Goal: Task Accomplishment & Management: Manage account settings

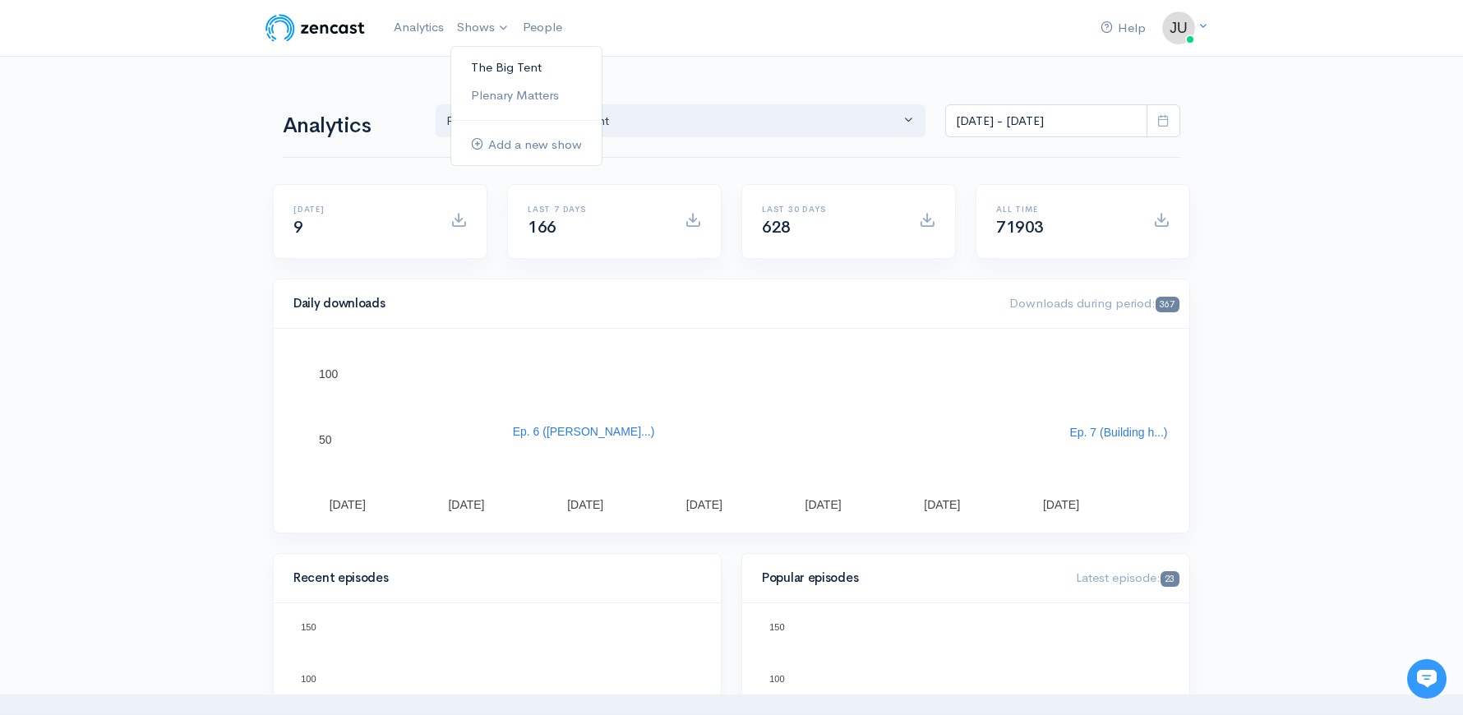
click at [495, 62] on link "The Big Tent" at bounding box center [526, 67] width 150 height 29
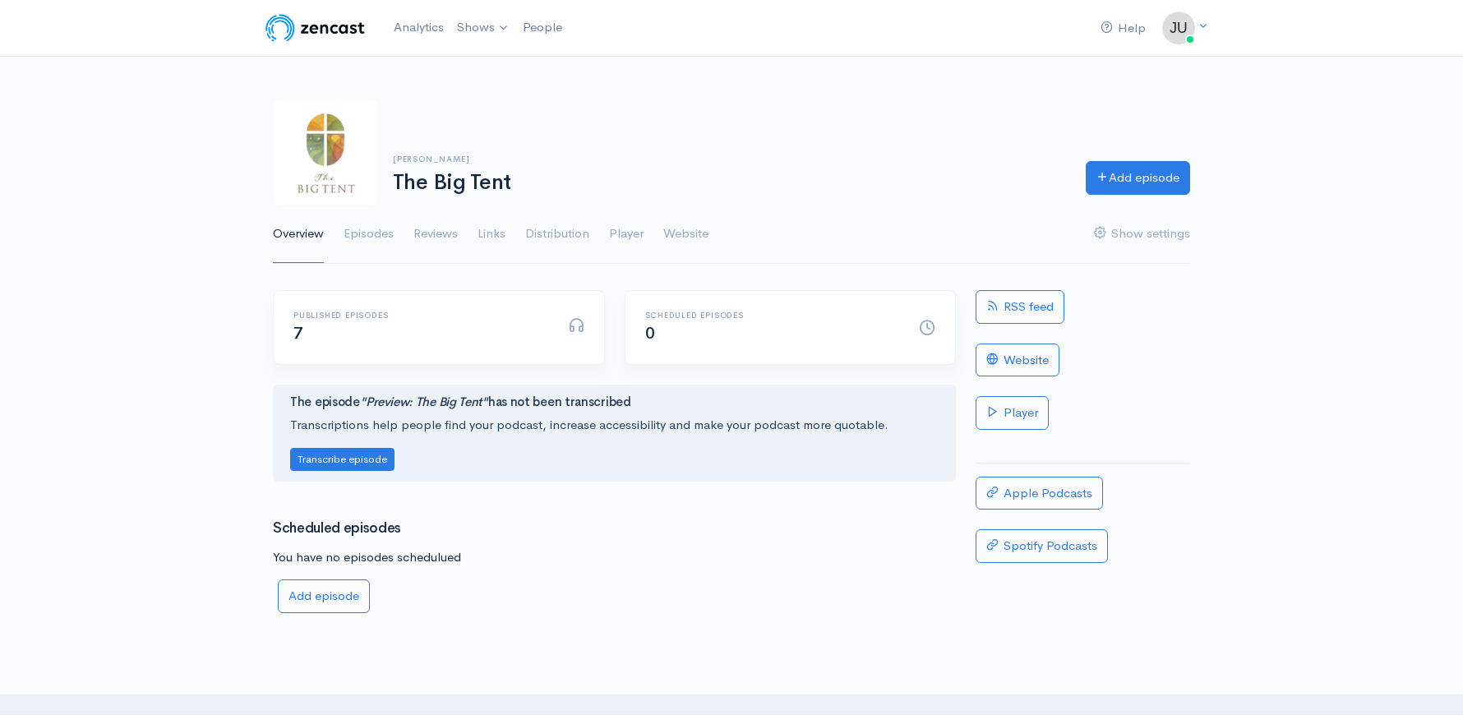
scroll to position [127, 0]
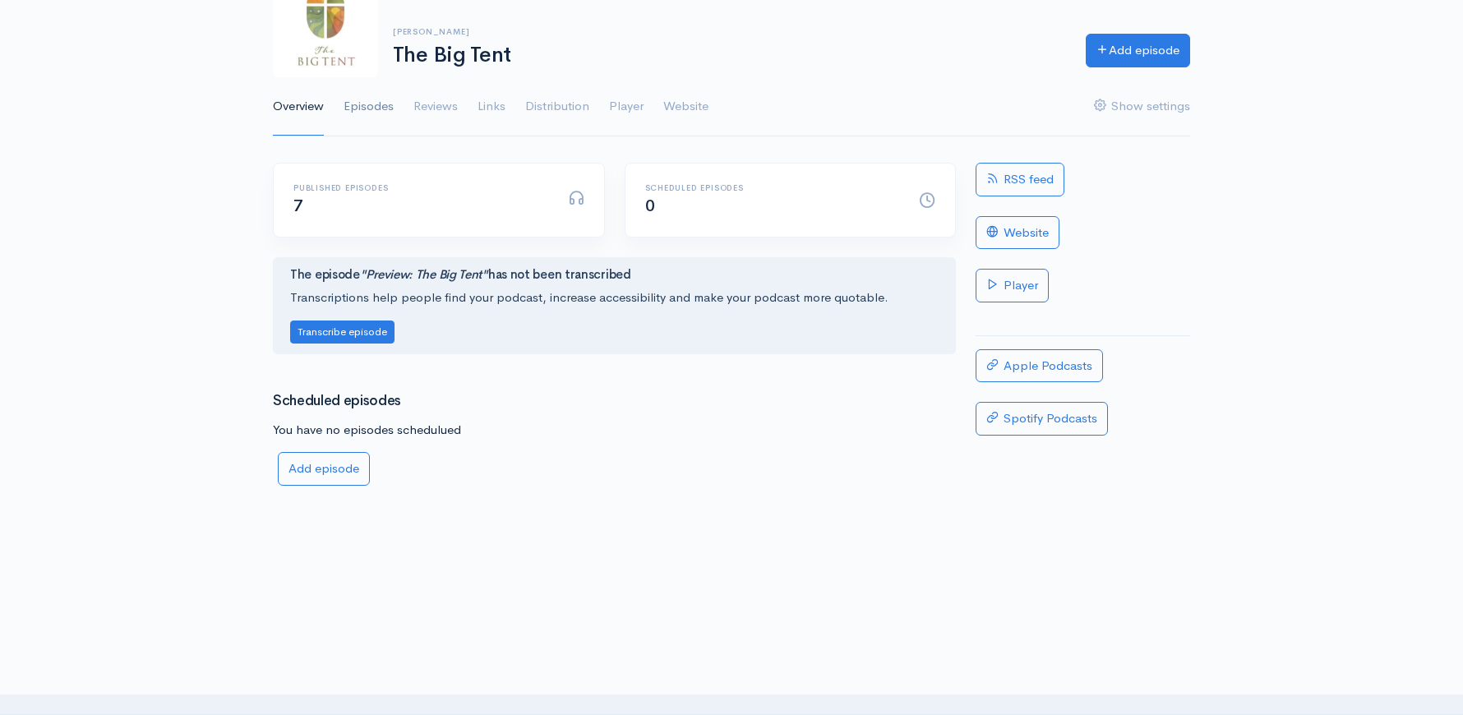
click at [371, 110] on link "Episodes" at bounding box center [369, 106] width 50 height 59
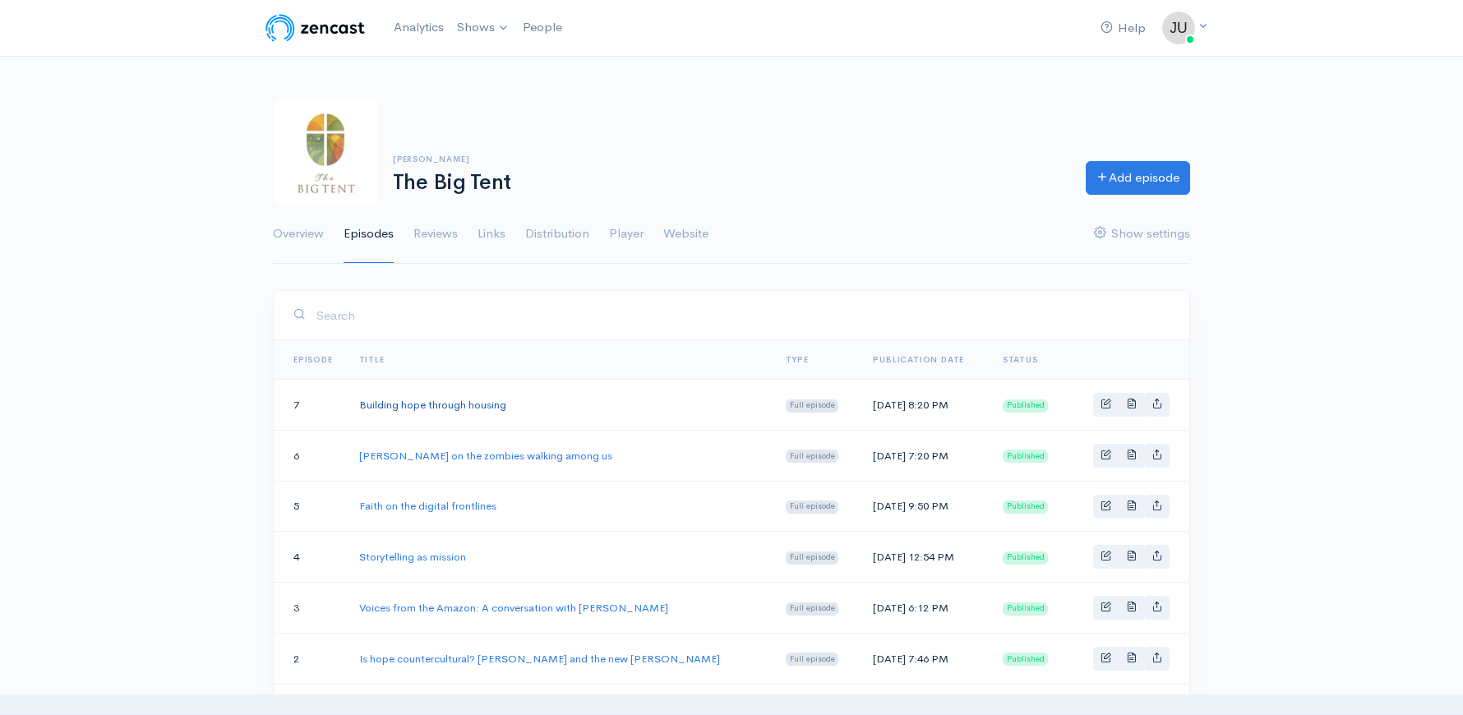
click at [419, 401] on link "Building hope through housing" at bounding box center [432, 405] width 147 height 14
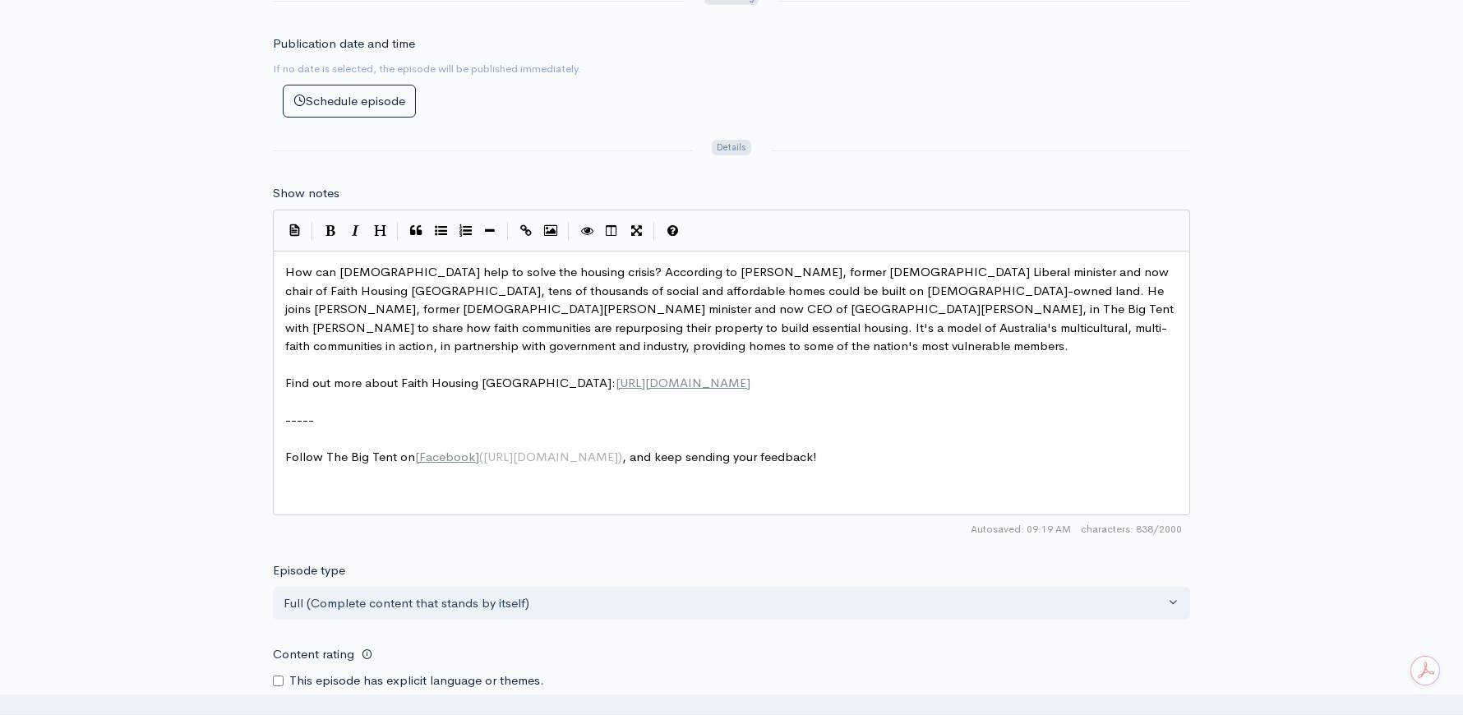
scroll to position [877, 0]
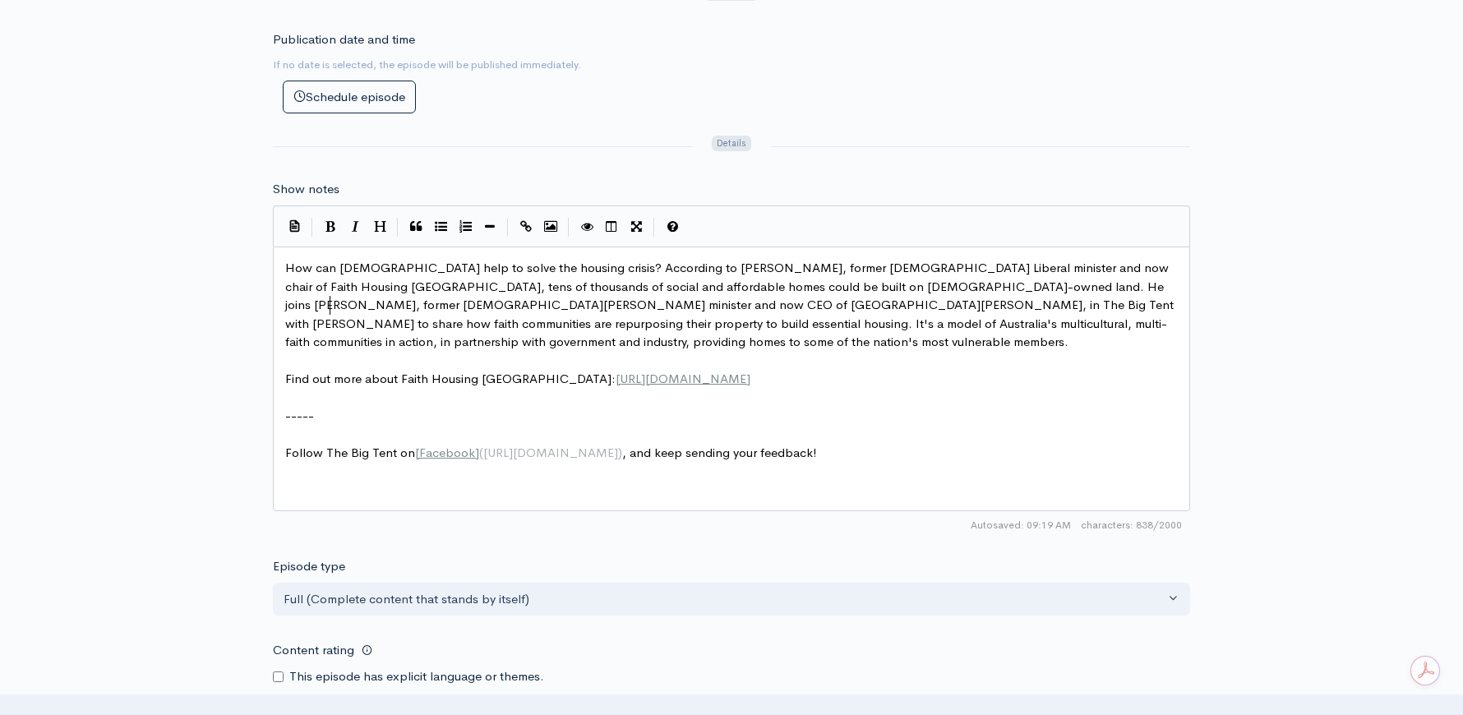
click at [330, 298] on span "How can churches help to solve the housing crisis? According to Rob Stokes, for…" at bounding box center [731, 305] width 892 height 90
type textarea "Society"
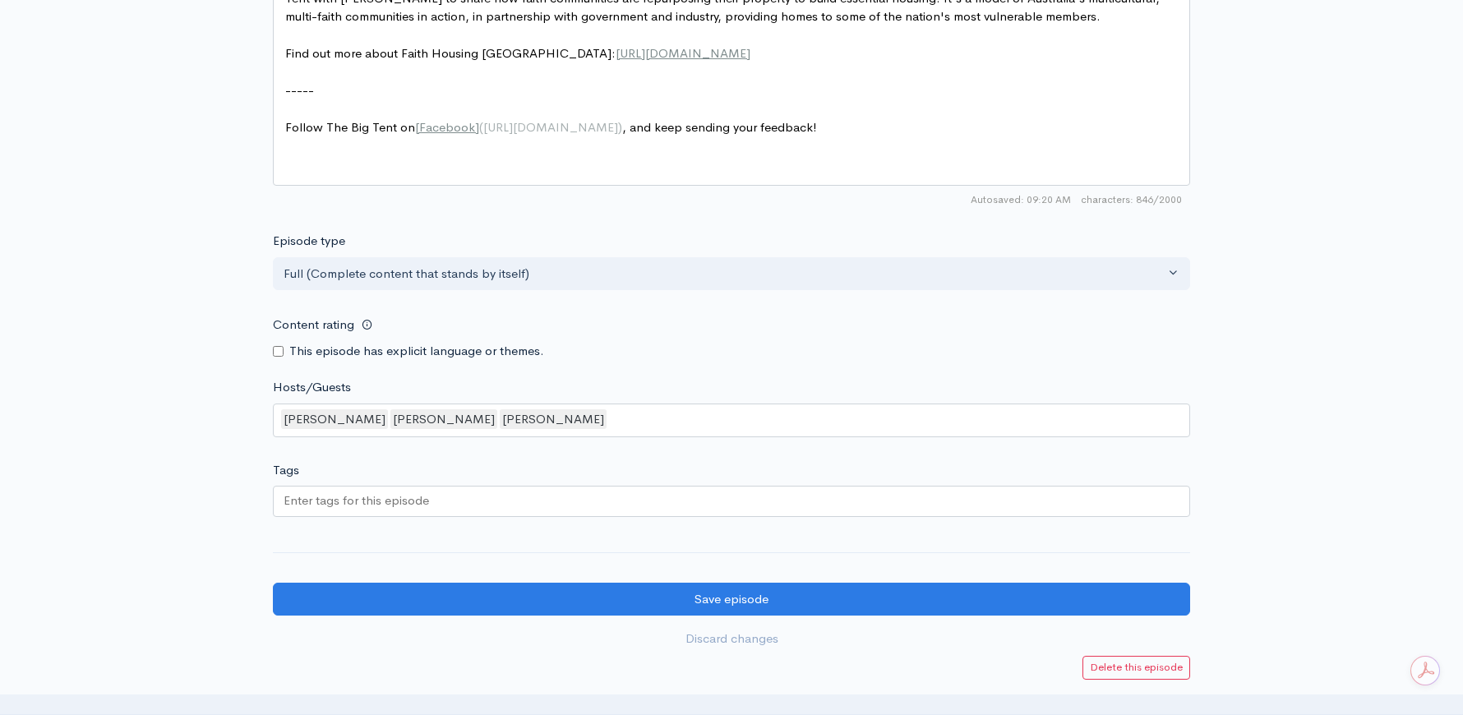
scroll to position [1371, 0]
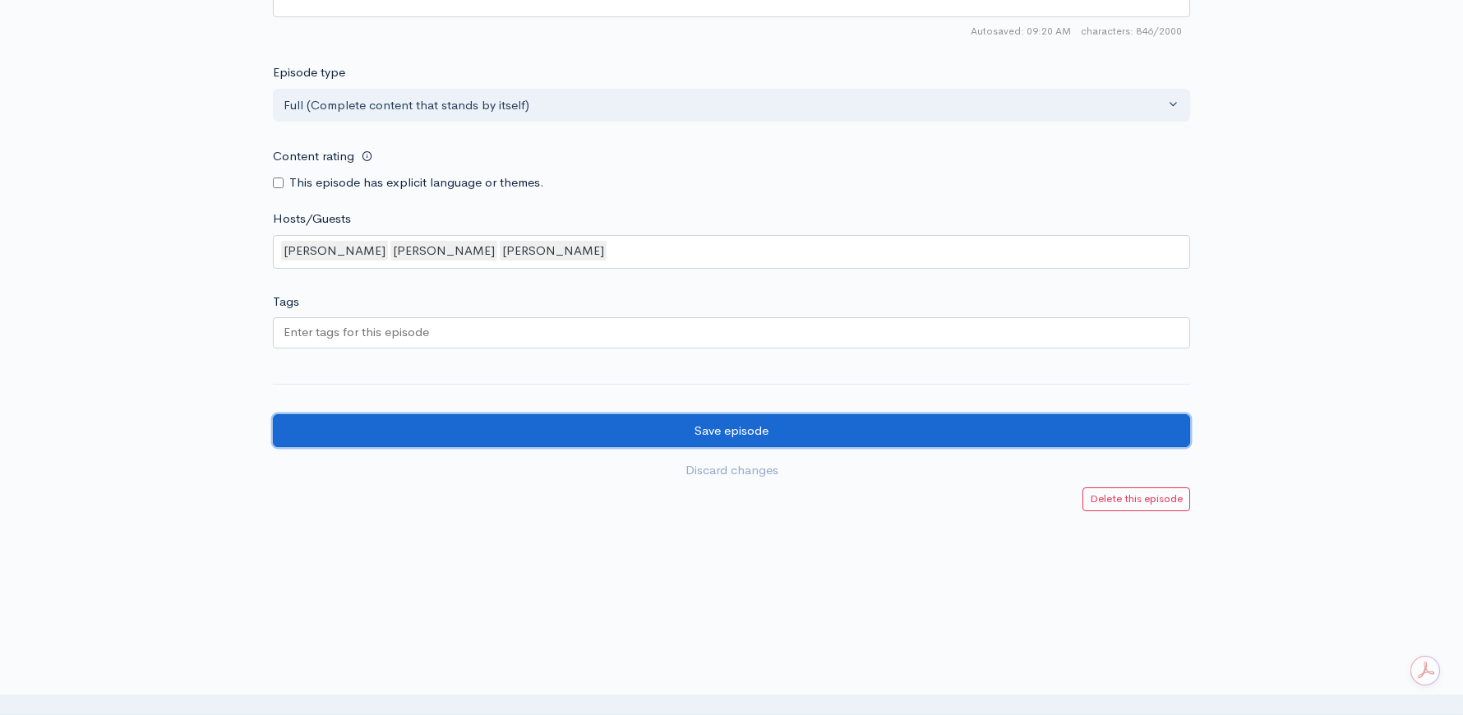
click at [627, 418] on input "Save episode" at bounding box center [731, 431] width 917 height 34
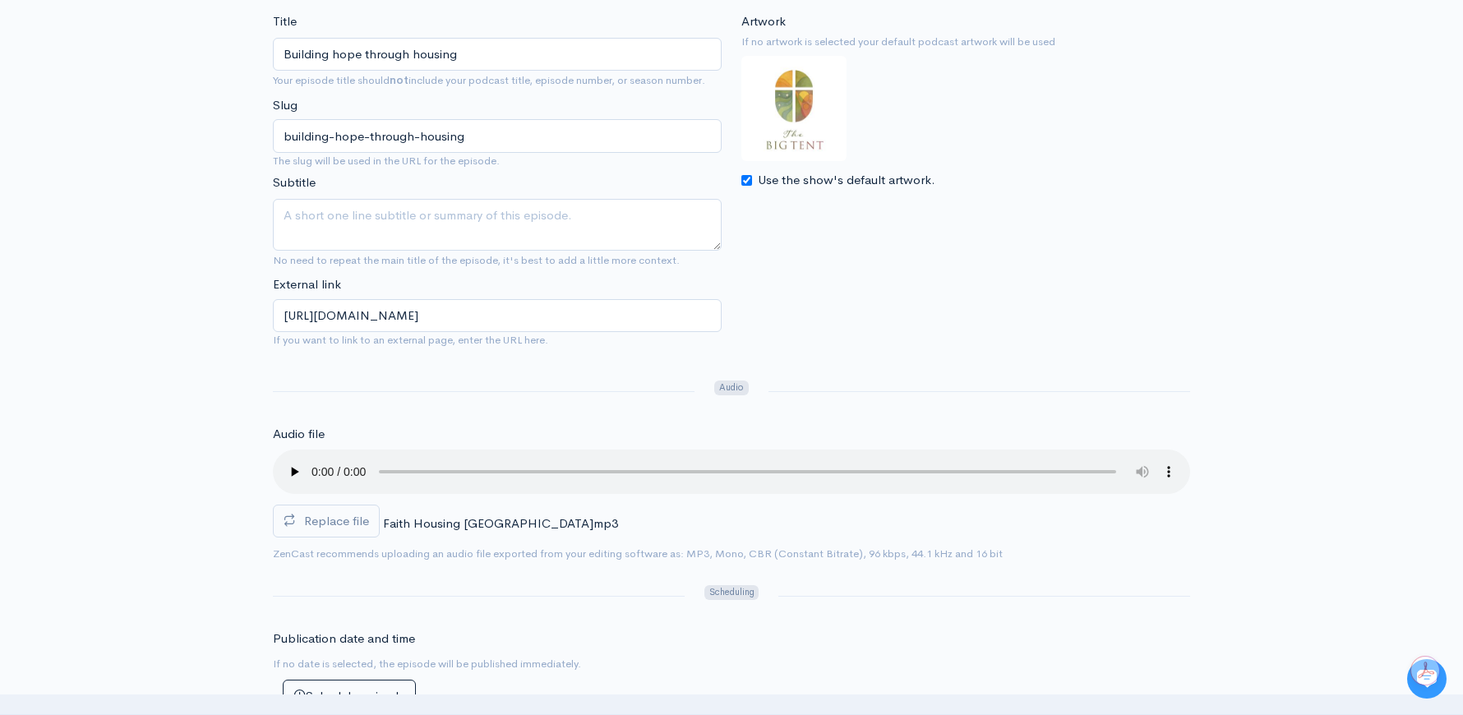
scroll to position [41, 0]
